Goal: Transaction & Acquisition: Purchase product/service

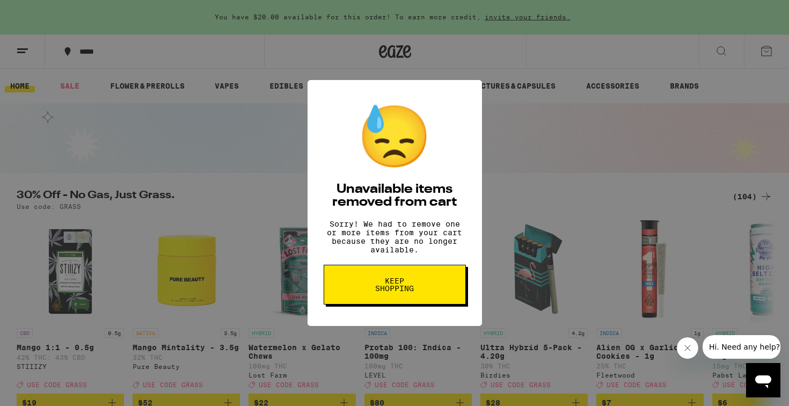
click at [412, 303] on button "Keep Shopping" at bounding box center [395, 285] width 142 height 40
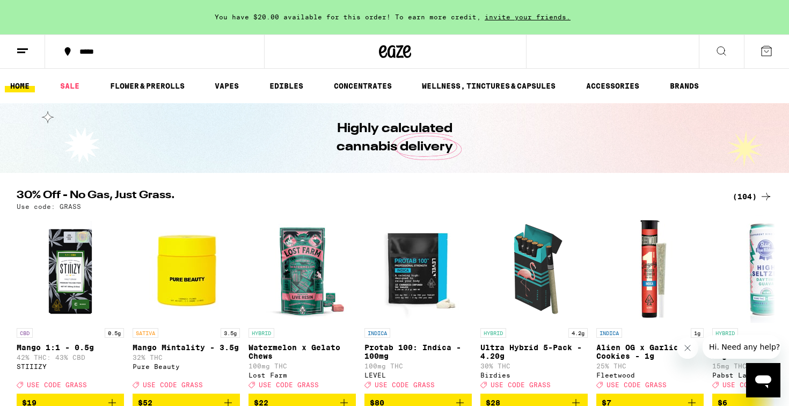
click at [776, 55] on button at bounding box center [766, 51] width 45 height 33
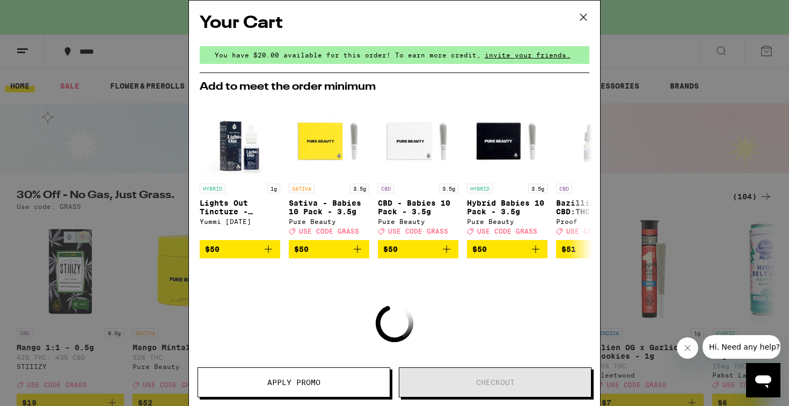
click at [584, 16] on icon at bounding box center [584, 17] width 16 height 16
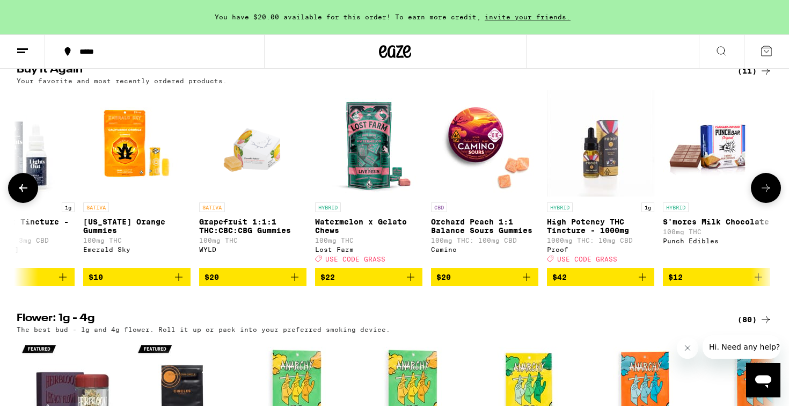
scroll to position [0, 520]
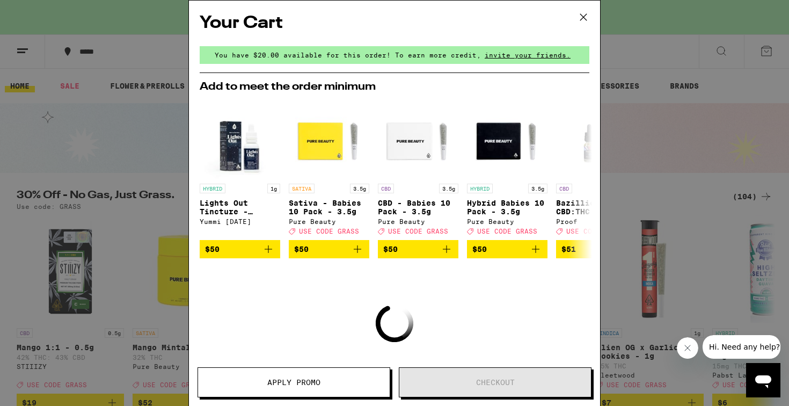
click at [583, 11] on icon at bounding box center [584, 17] width 16 height 16
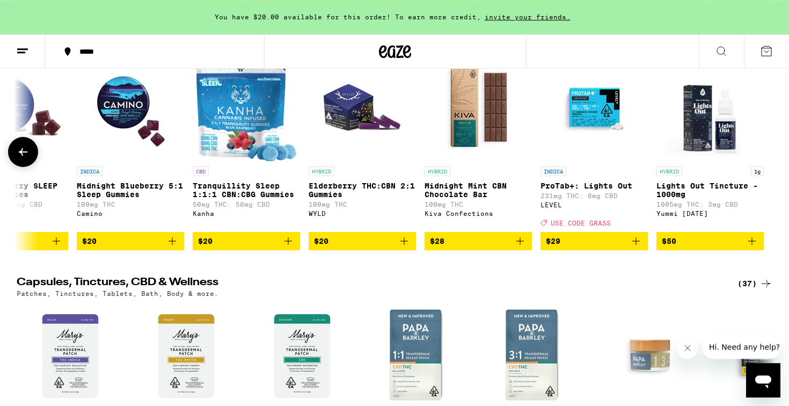
scroll to position [0, 849]
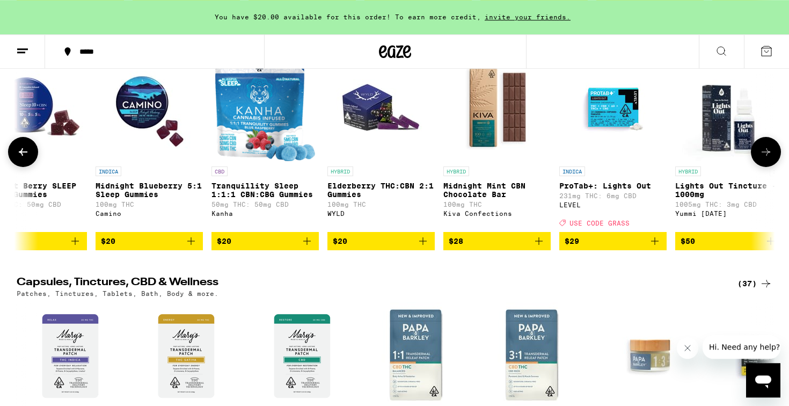
click at [619, 161] on img "Open page for ProTab+: Lights Out from LEVEL" at bounding box center [613, 107] width 107 height 107
